Goal: Find specific page/section: Find specific page/section

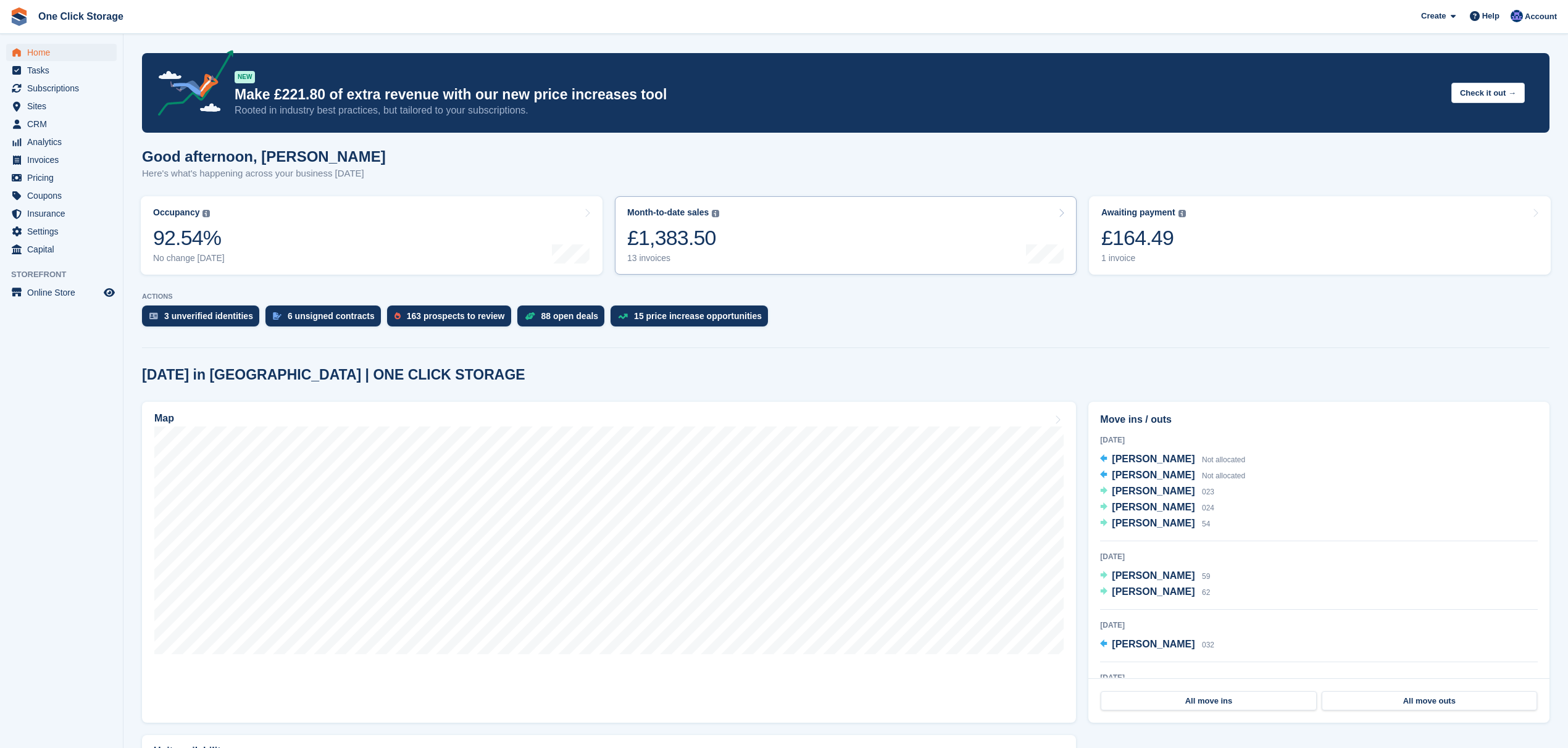
click at [843, 274] on link "Month-to-date sales The sum of all finalised invoices generated this month to d…" at bounding box center [845, 235] width 462 height 78
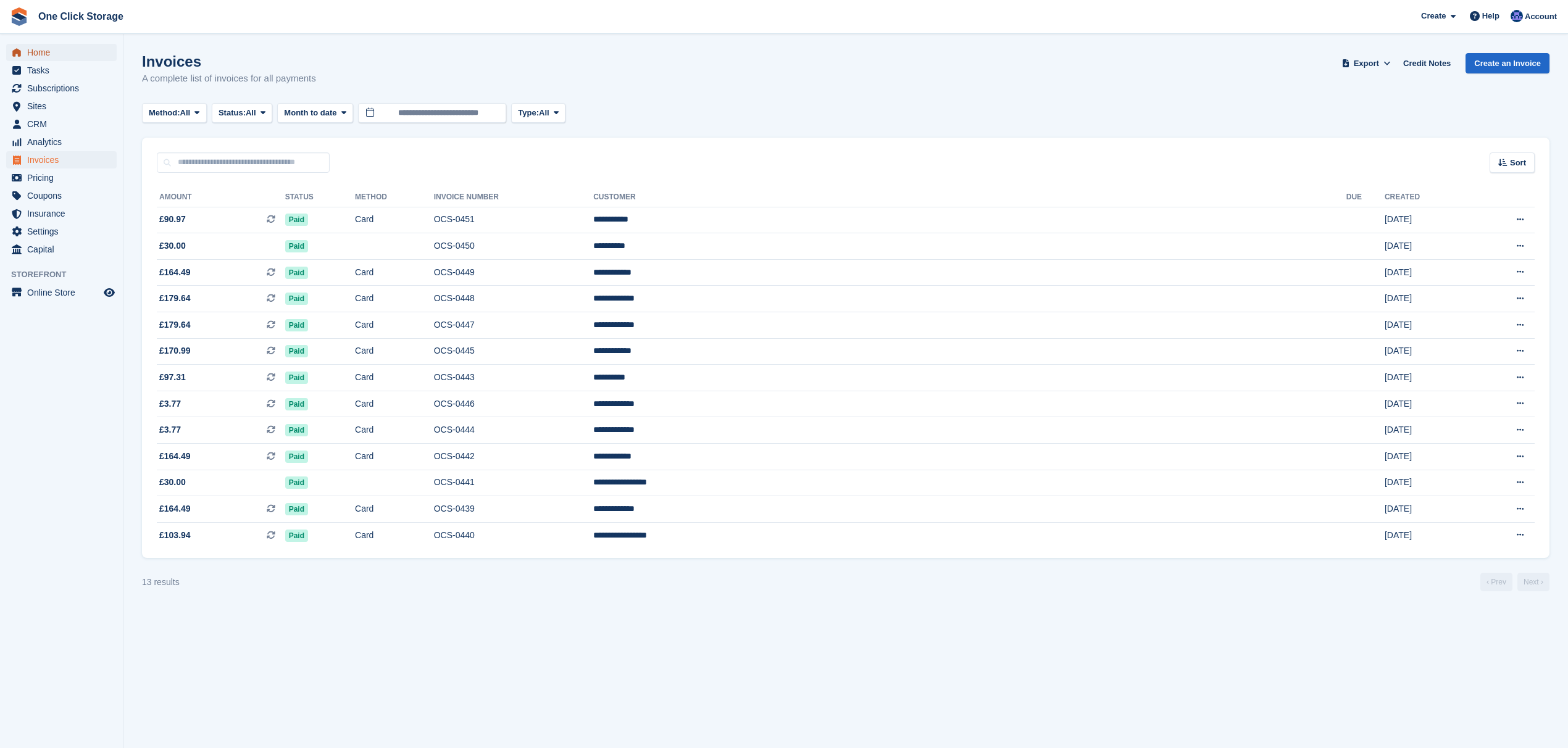
click at [55, 45] on span "Home" at bounding box center [64, 52] width 74 height 17
